Goal: Go to known website: Access a specific website the user already knows

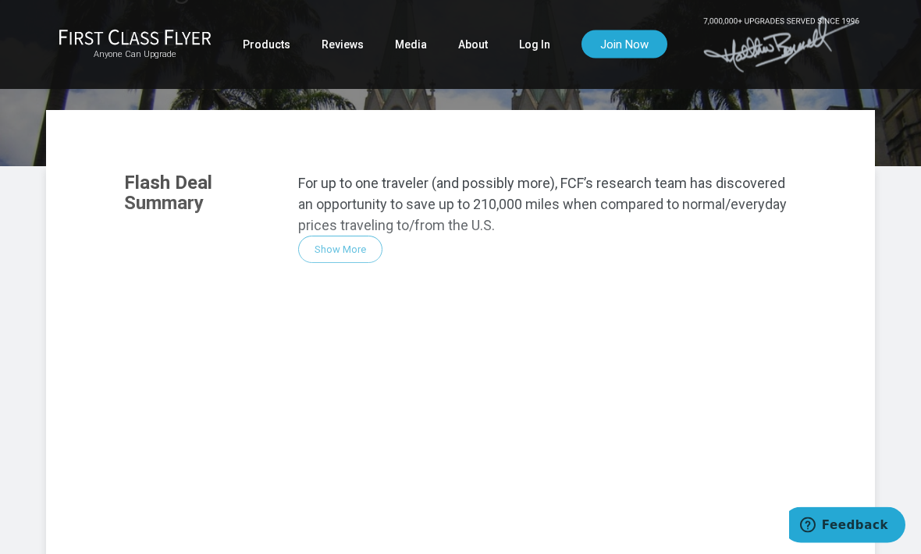
scroll to position [218, 0]
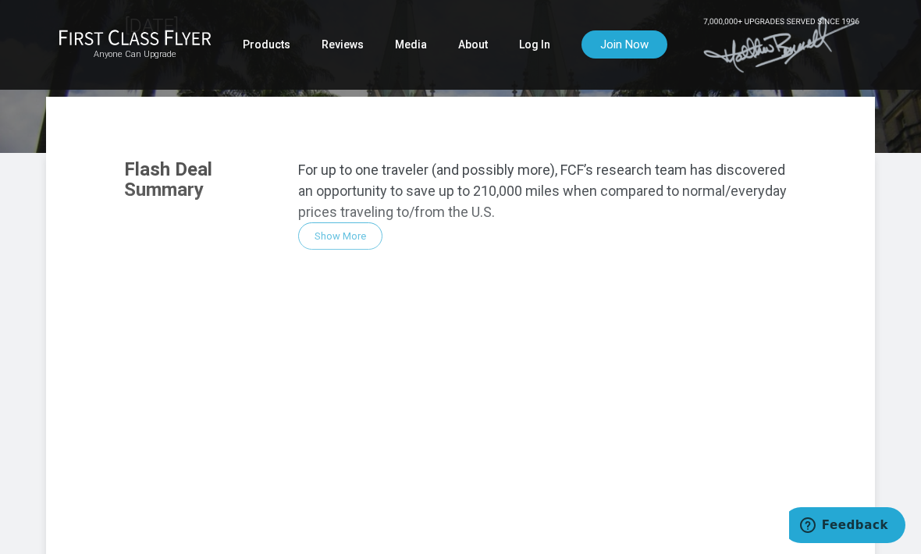
click at [538, 31] on link "Log In" at bounding box center [534, 44] width 31 height 28
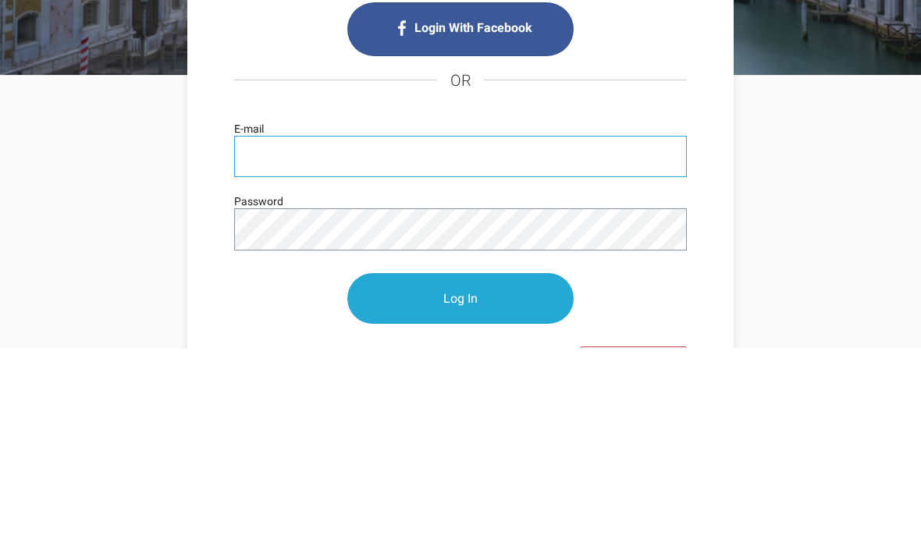
type input "[EMAIL_ADDRESS][DOMAIN_NAME]"
click at [460, 480] on input "Log In" at bounding box center [460, 505] width 226 height 51
